Goal: Find specific page/section: Find specific page/section

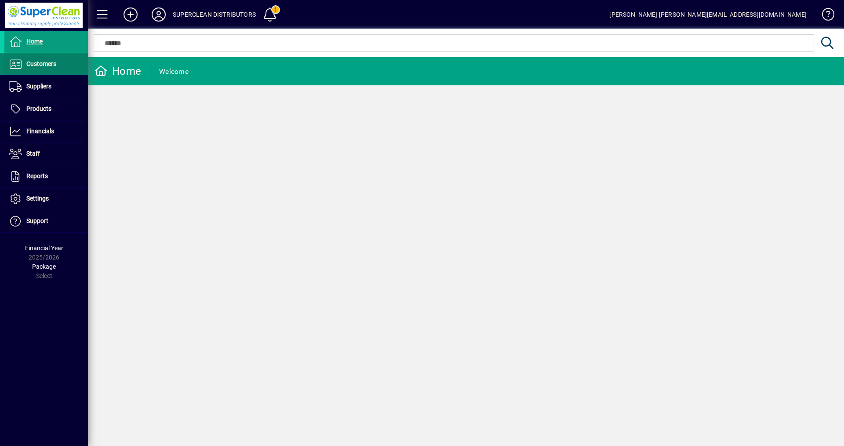
click at [29, 66] on span "Customers" at bounding box center [41, 63] width 30 height 7
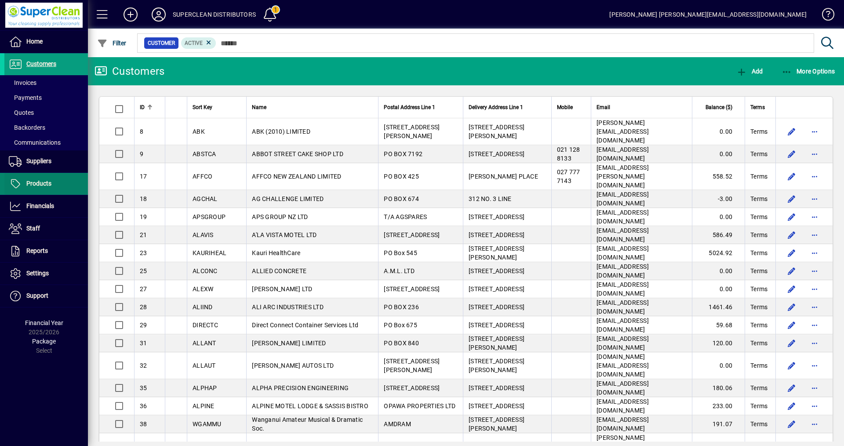
drag, startPoint x: 32, startPoint y: 182, endPoint x: 51, endPoint y: 181, distance: 18.9
click at [31, 182] on span "Products" at bounding box center [38, 183] width 25 height 7
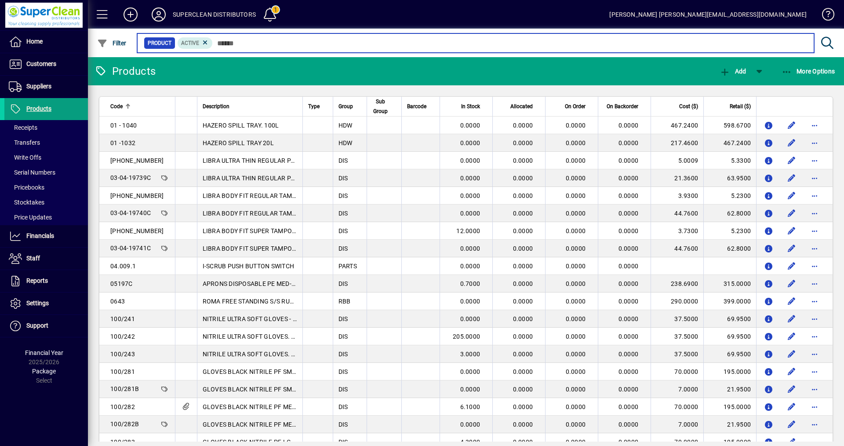
click at [223, 41] on input "text" at bounding box center [510, 43] width 594 height 12
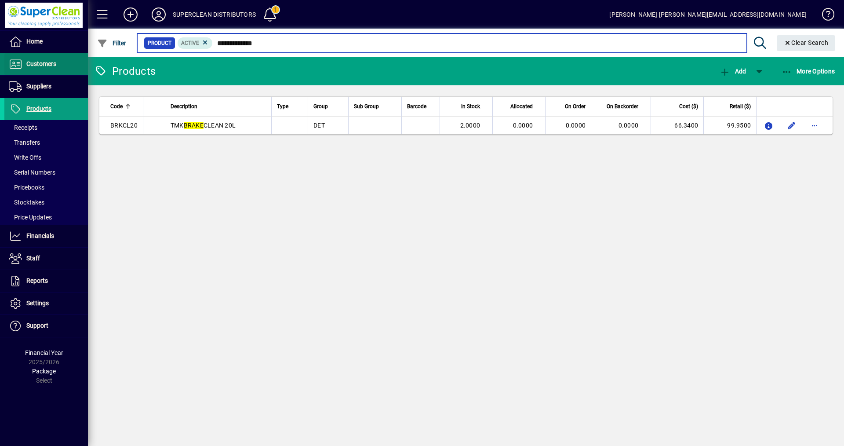
type input "**********"
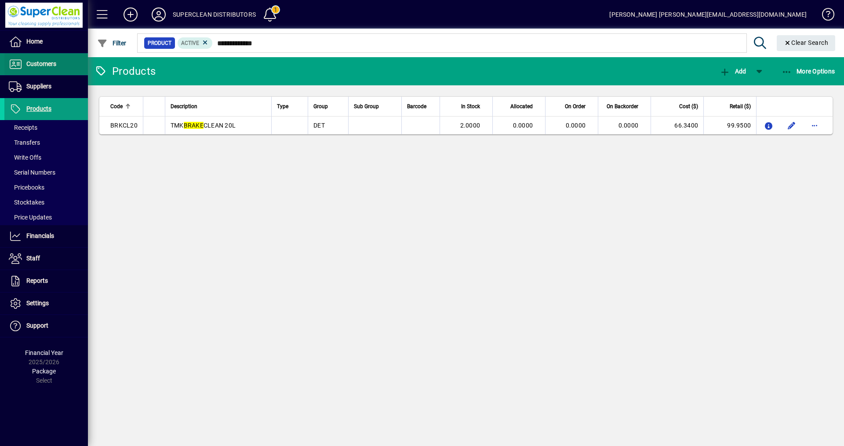
click at [49, 66] on span "Customers" at bounding box center [41, 63] width 30 height 7
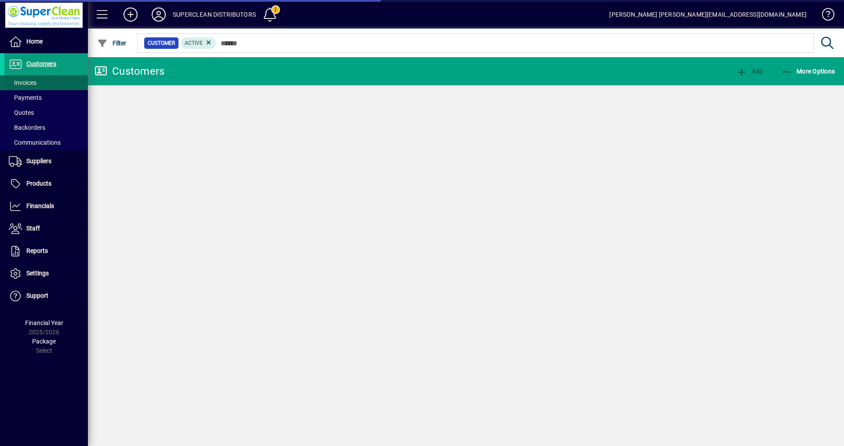
click at [29, 83] on span "Invoices" at bounding box center [23, 82] width 28 height 7
